Goal: Transaction & Acquisition: Purchase product/service

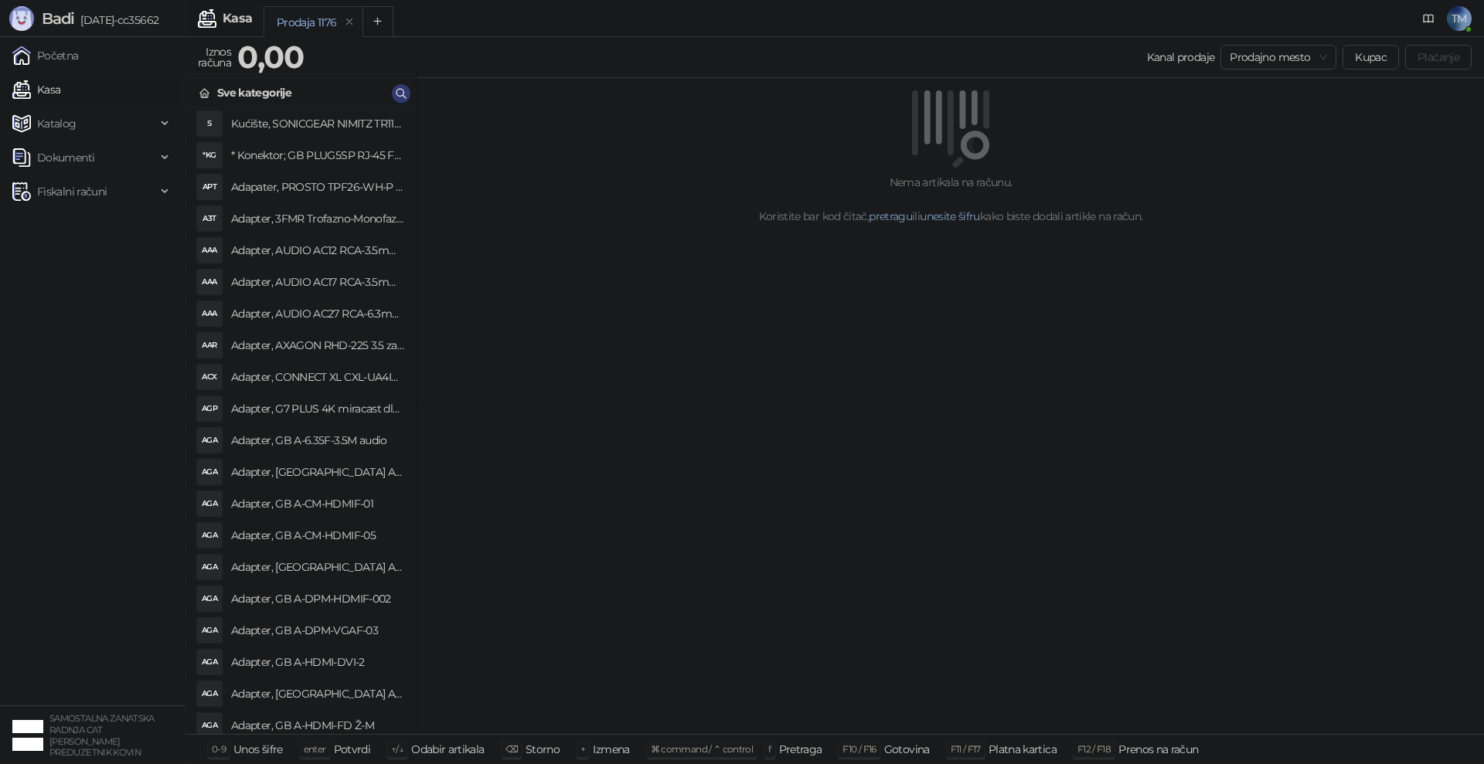
click at [25, 95] on img at bounding box center [21, 89] width 19 height 19
click at [868, 466] on div "Nema artikala na računu. Koristite bar kod čitač, pretragu ili unesite šifru ka…" at bounding box center [950, 406] width 1066 height 657
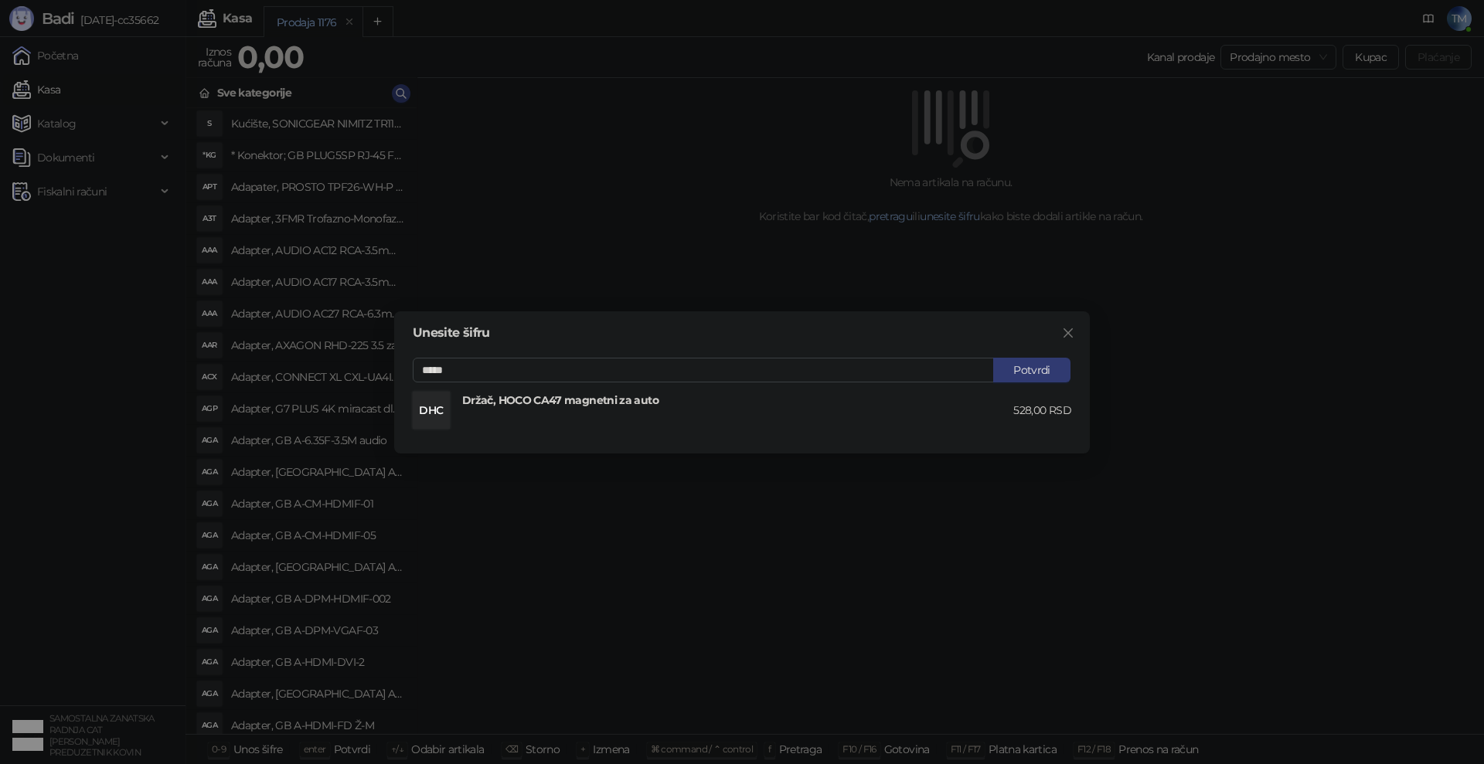
type input "*****"
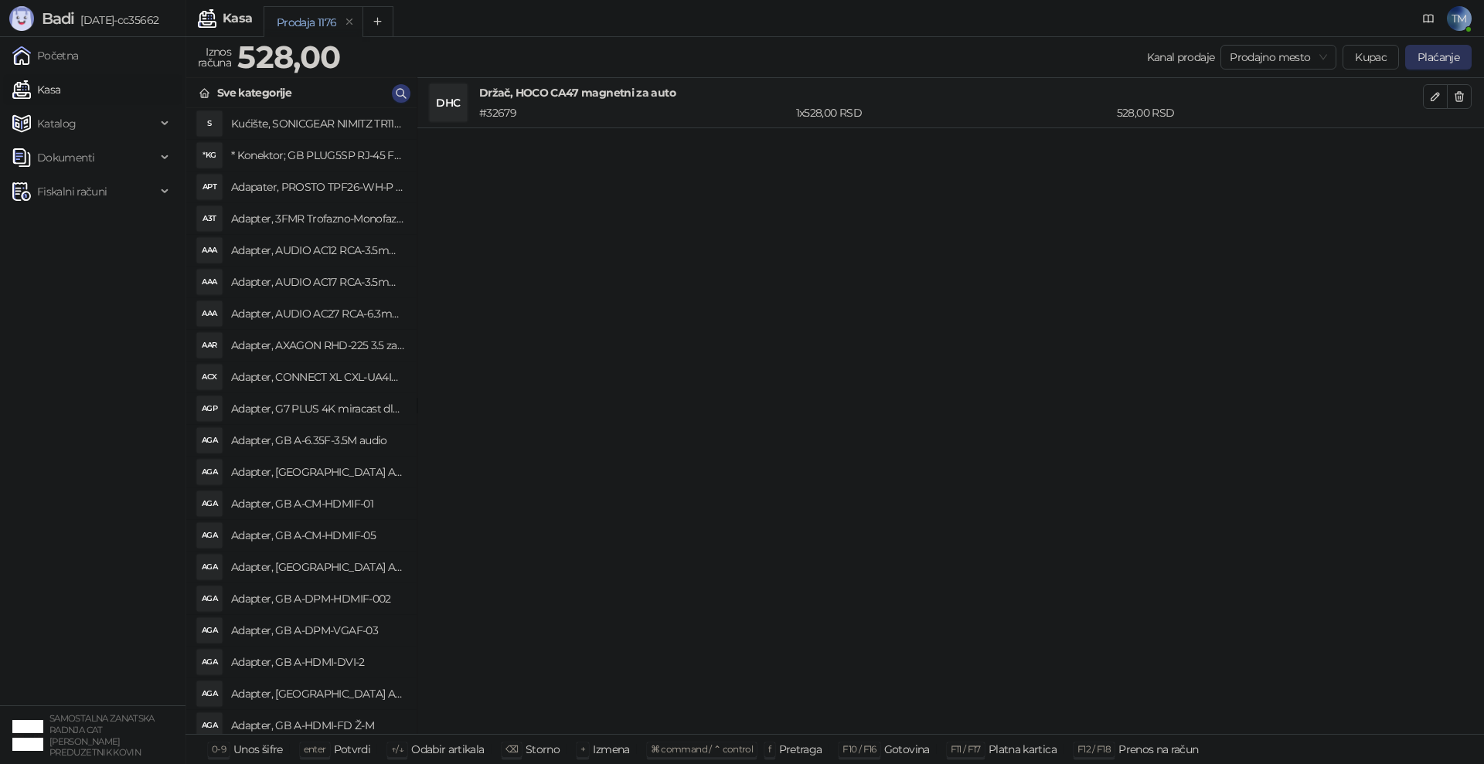
click at [1450, 60] on button "Plaćanje" at bounding box center [1438, 57] width 66 height 25
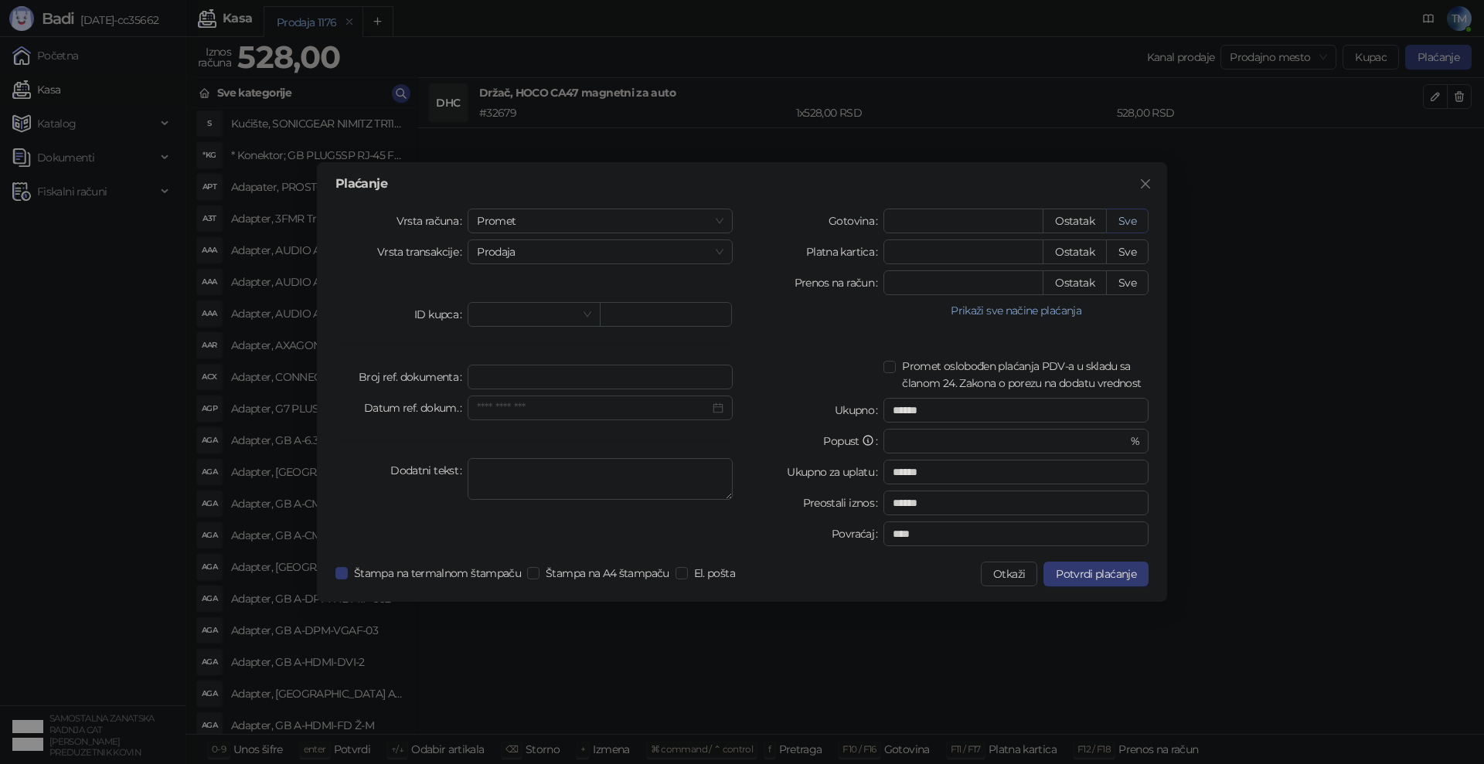
click at [1128, 223] on button "Sve" at bounding box center [1127, 221] width 42 height 25
type input "***"
type input "****"
click at [1103, 573] on span "Potvrdi plaćanje" at bounding box center [1096, 574] width 80 height 14
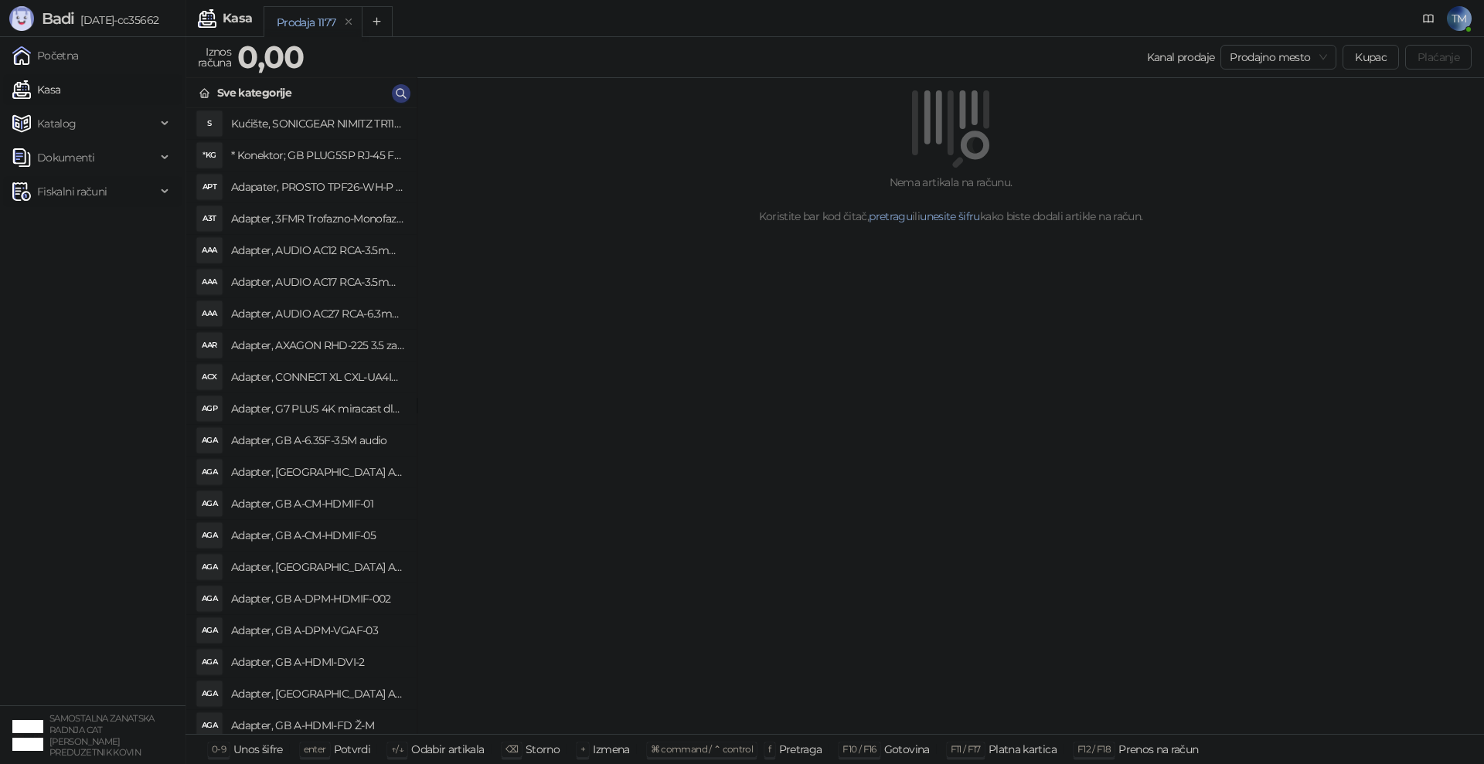
click at [70, 189] on span "Fiskalni računi" at bounding box center [72, 191] width 70 height 31
click at [73, 233] on link "Izdati računi" at bounding box center [61, 225] width 84 height 31
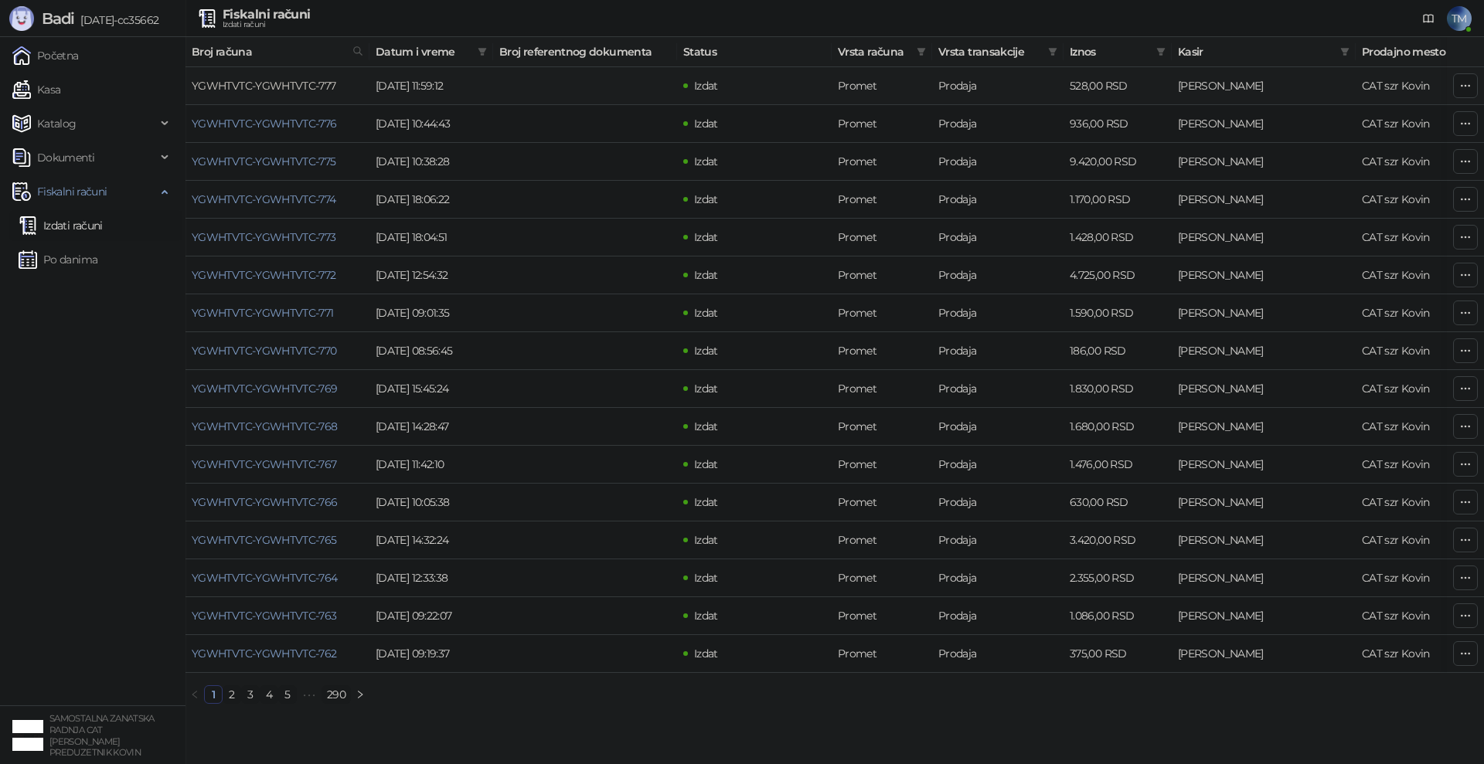
click at [289, 89] on link "YGWHTVTC-YGWHTVTC-777" at bounding box center [264, 86] width 144 height 14
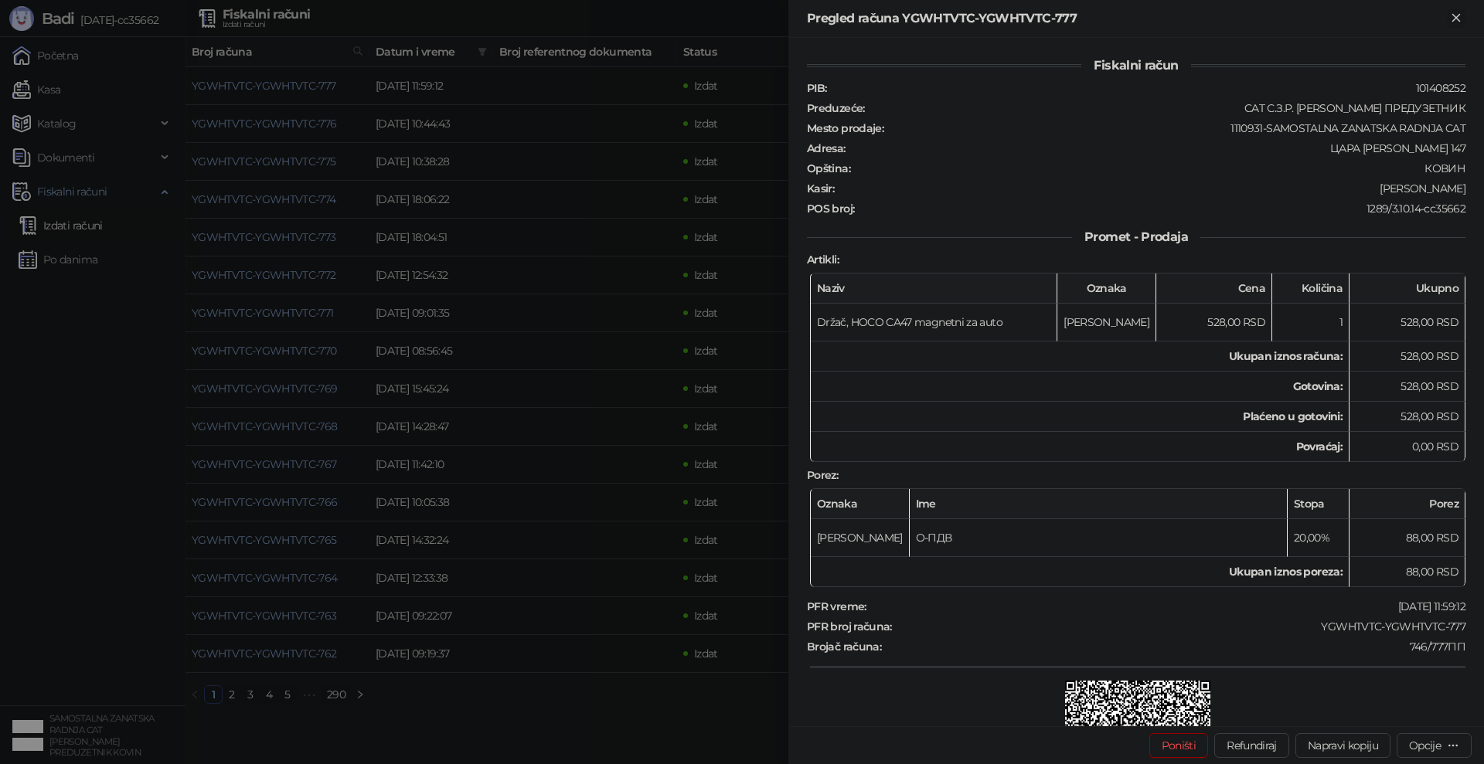
click at [1455, 22] on icon "Zatvori" at bounding box center [1456, 18] width 14 height 14
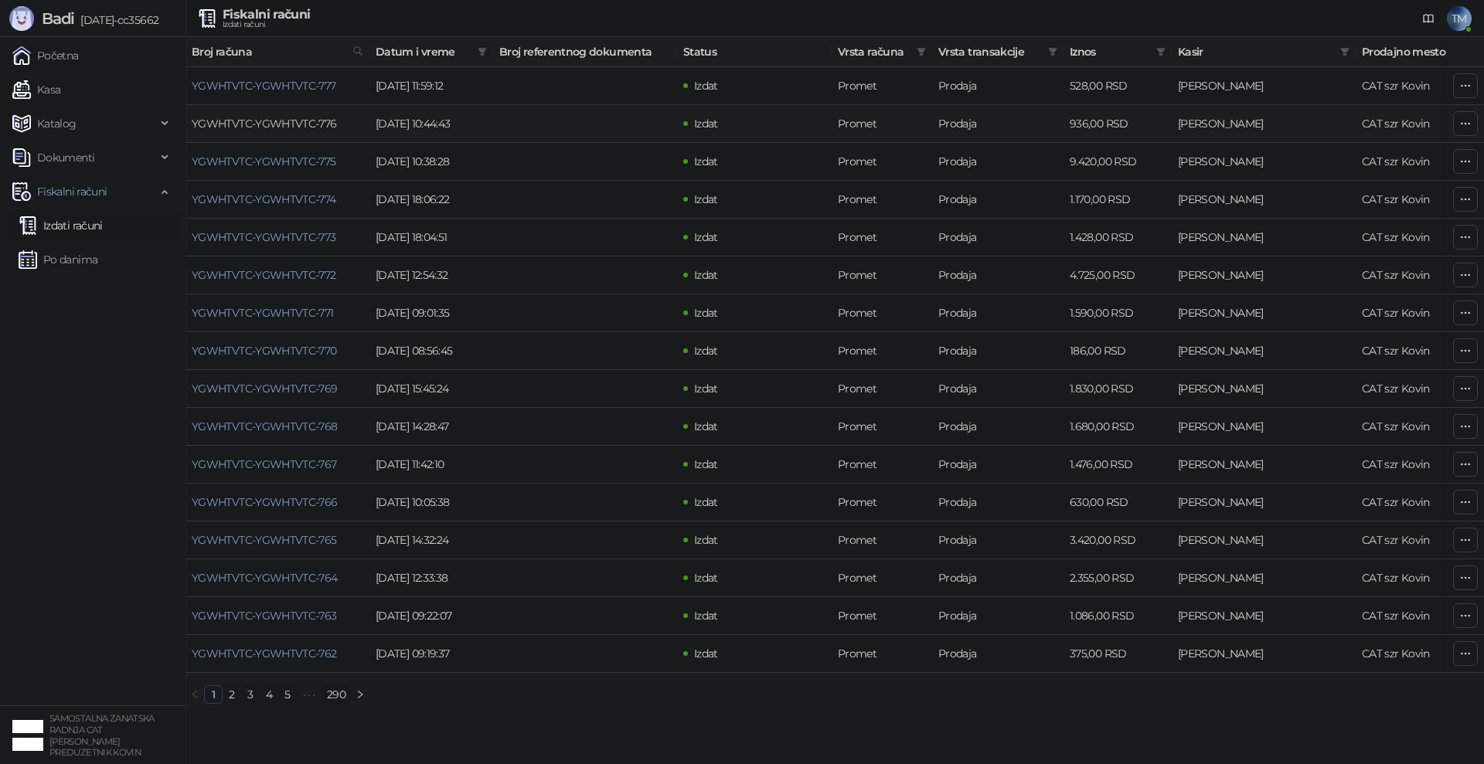
click at [230, 121] on link "YGWHTVTC-YGWHTVTC-776" at bounding box center [264, 124] width 145 height 14
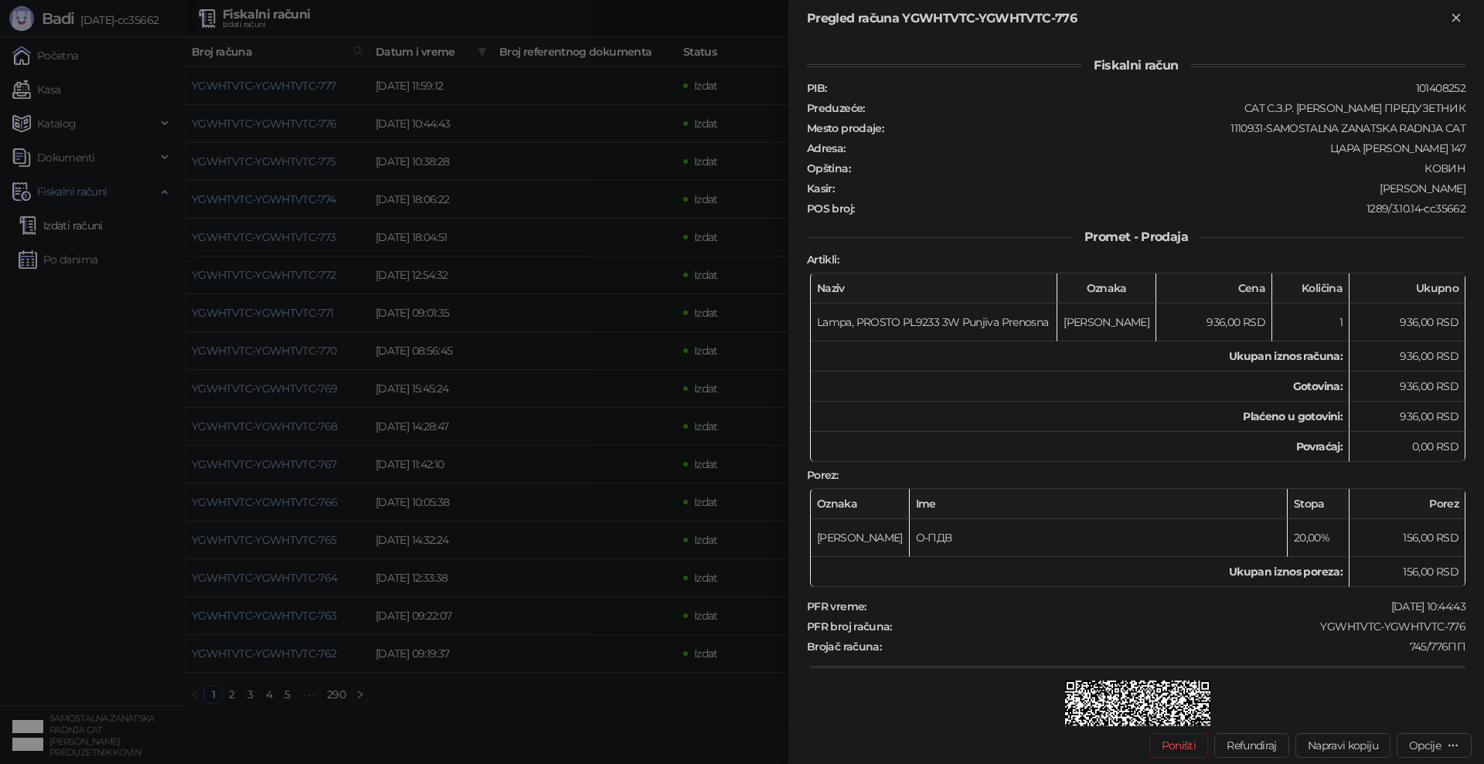
click at [1458, 16] on icon "Zatvori" at bounding box center [1455, 17] width 7 height 7
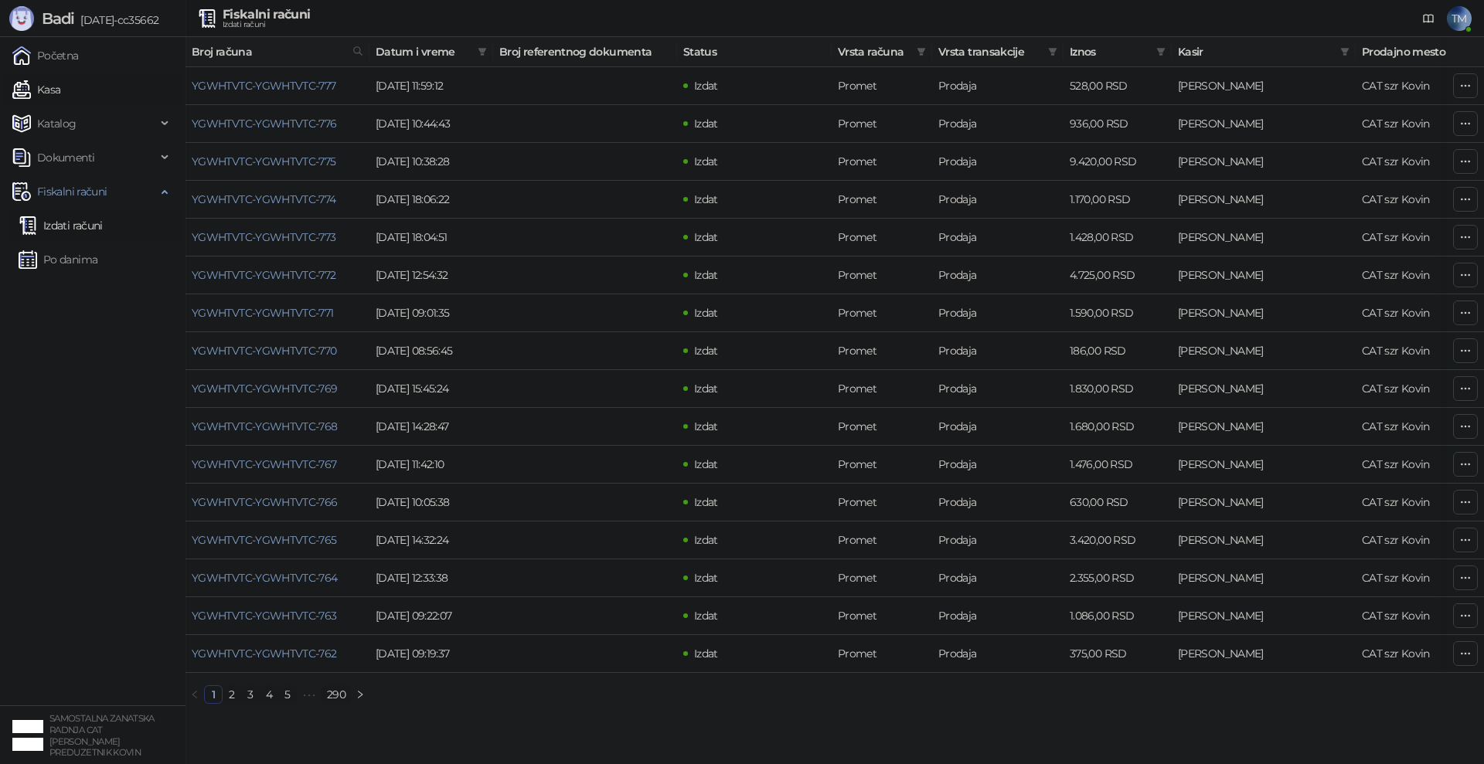
drag, startPoint x: 57, startPoint y: 94, endPoint x: 118, endPoint y: 93, distance: 61.0
click at [57, 94] on link "Kasa" at bounding box center [36, 89] width 48 height 31
